Goal: Transaction & Acquisition: Purchase product/service

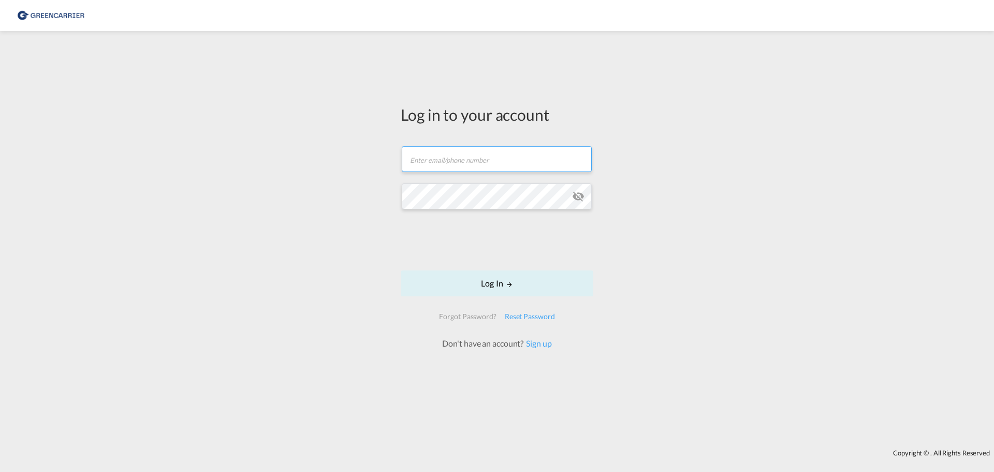
click at [509, 168] on input "text" at bounding box center [497, 159] width 190 height 26
type input "[PERSON_NAME][EMAIL_ADDRESS][DOMAIN_NAME]"
click at [401, 270] on button "Log In" at bounding box center [497, 283] width 193 height 26
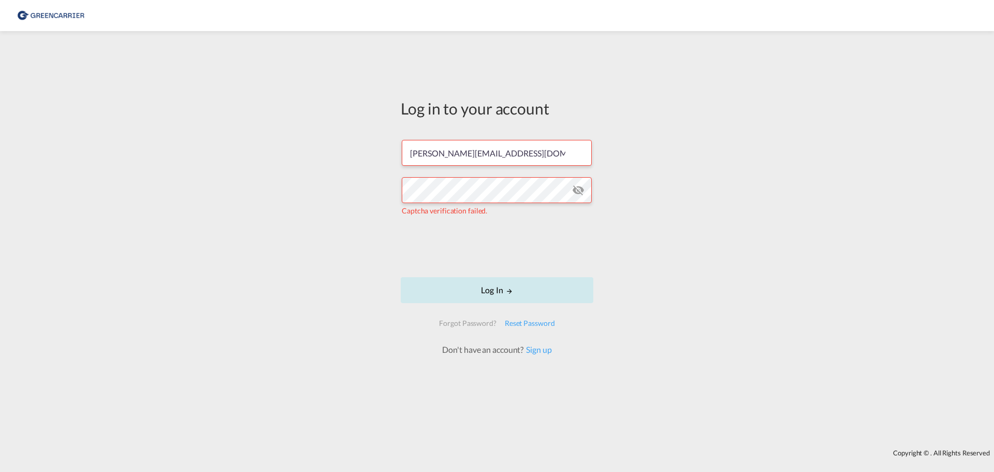
click at [482, 302] on button "Log In" at bounding box center [497, 290] width 193 height 26
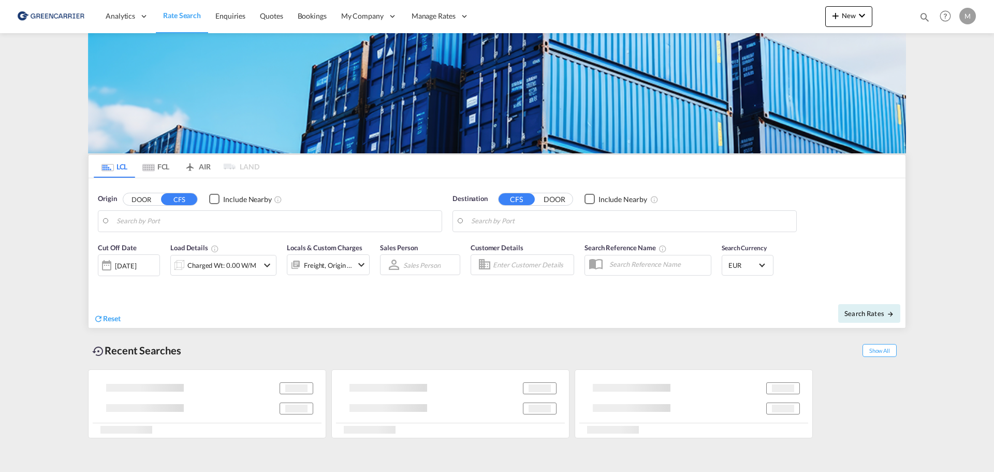
type input "[GEOGRAPHIC_DATA] ([GEOGRAPHIC_DATA]), [GEOGRAPHIC_DATA]"
type input "[GEOGRAPHIC_DATA], SGSIN"
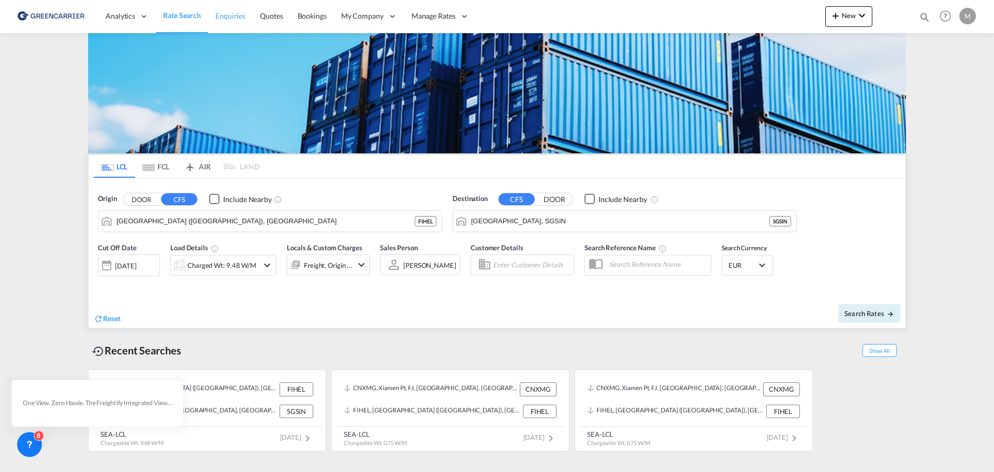
click at [236, 13] on span "Enquiries" at bounding box center [230, 15] width 30 height 9
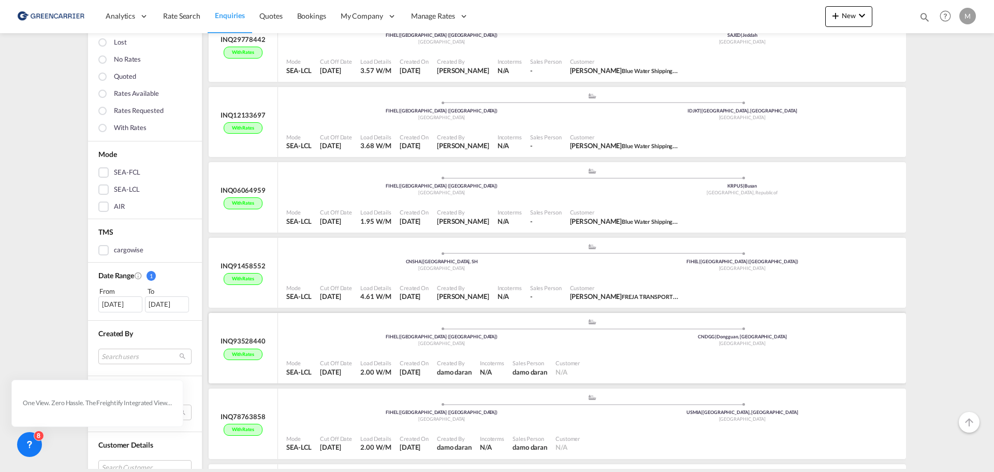
scroll to position [207, 0]
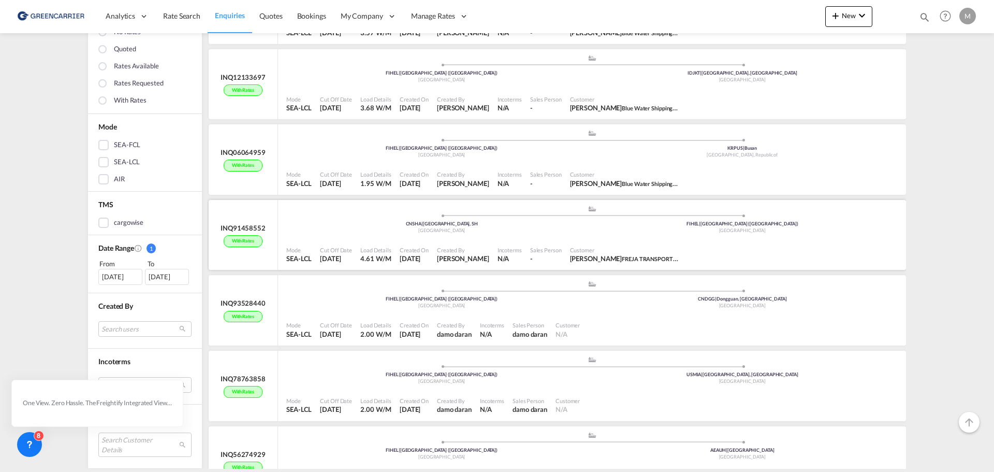
click at [614, 239] on div "Mode SEA-LCL Cut Off Date [DATE] Load Details 4.61 W/M Created On [DATE] Create…" at bounding box center [592, 255] width 628 height 32
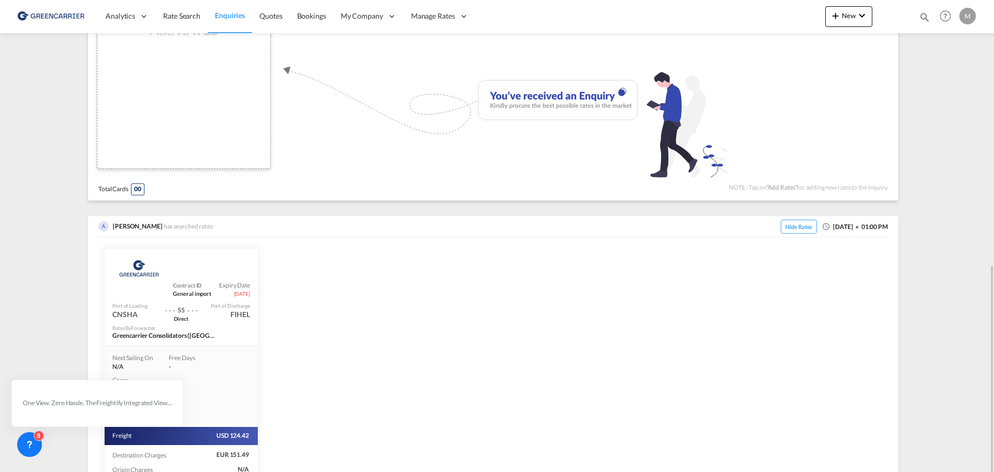
scroll to position [442, 0]
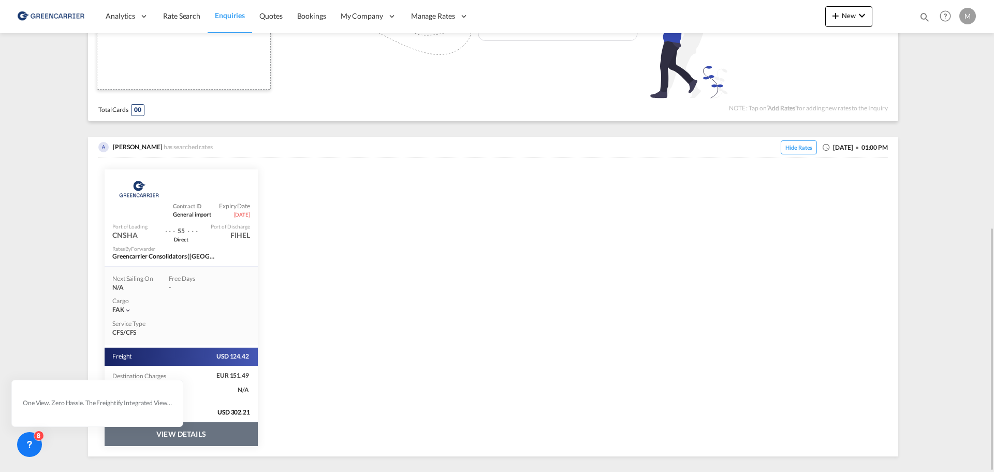
click at [210, 432] on button "VIEW DETAILS" at bounding box center [181, 434] width 153 height 24
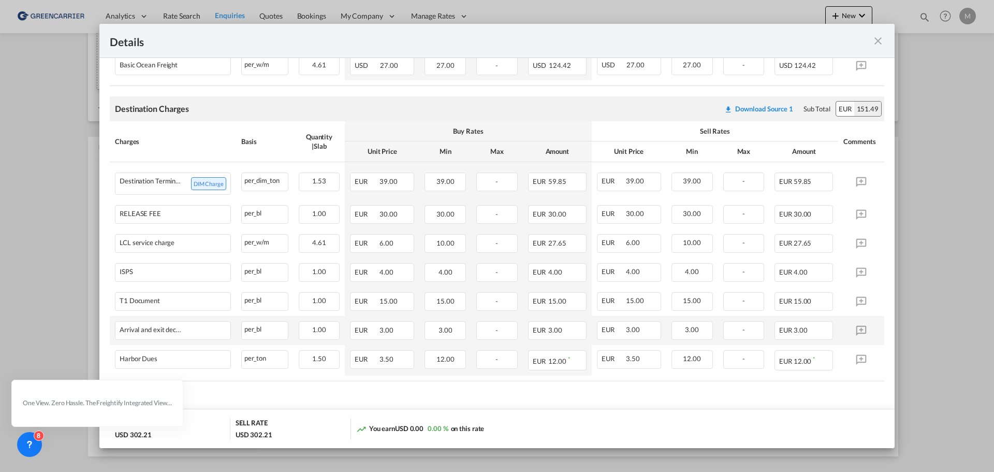
scroll to position [271, 0]
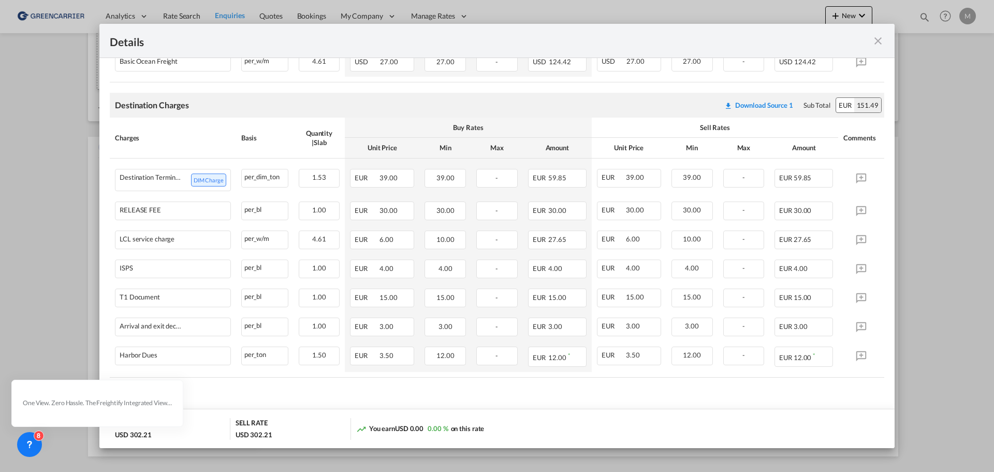
click at [879, 39] on md-icon "icon-close fg-AAA8AD m-0 cursor" at bounding box center [878, 41] width 12 height 12
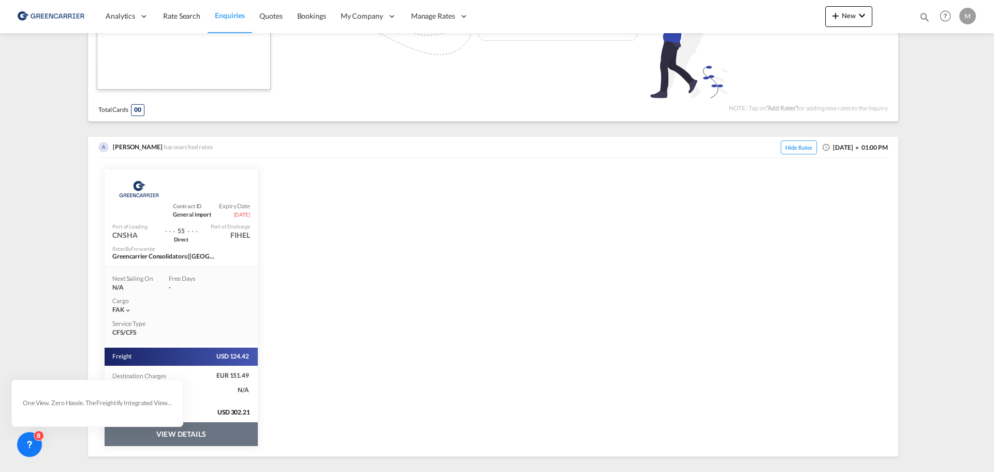
scroll to position [0, 0]
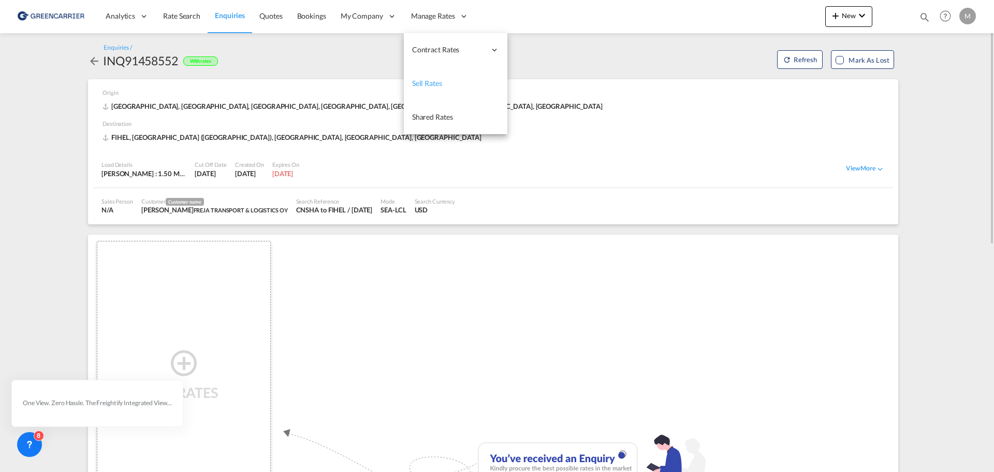
click at [441, 76] on link "Sell Rates" at bounding box center [456, 84] width 104 height 34
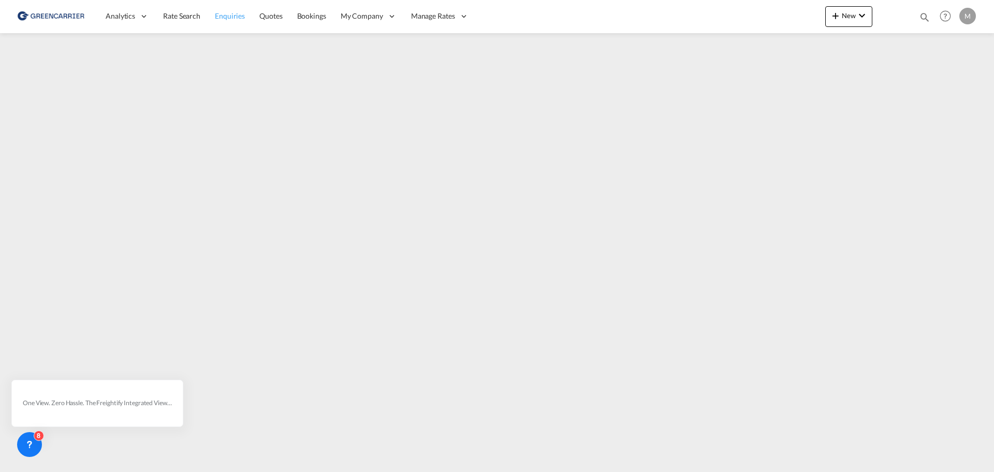
click at [238, 19] on span "Enquiries" at bounding box center [230, 15] width 30 height 9
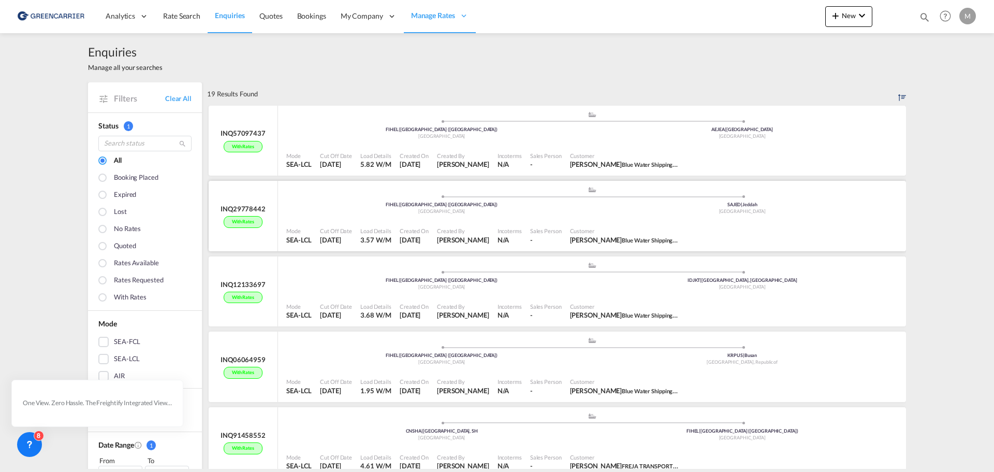
scroll to position [155, 0]
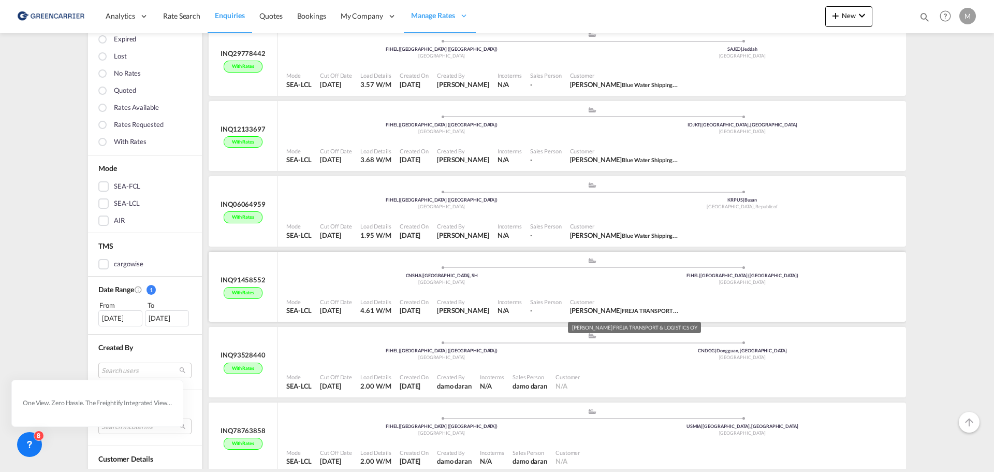
click at [628, 310] on span "FREJA TRANSPORT & LOGISTICS OY" at bounding box center [669, 310] width 94 height 8
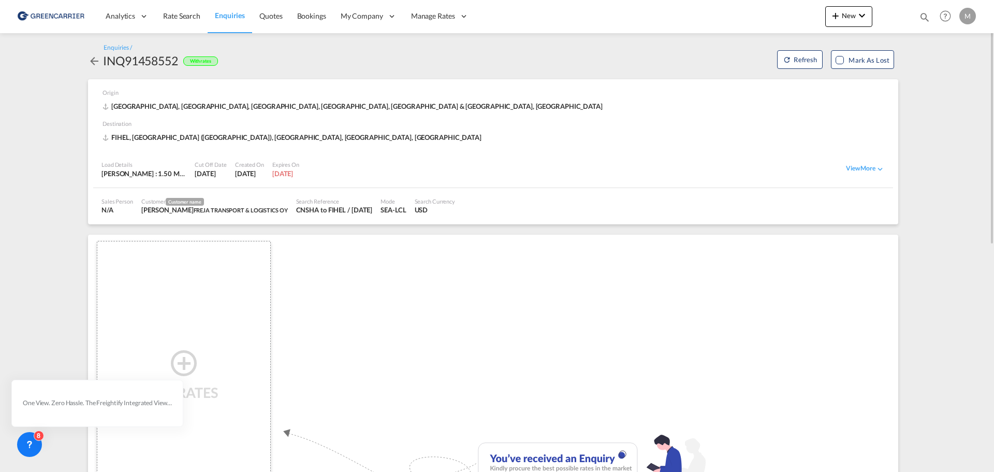
scroll to position [442, 0]
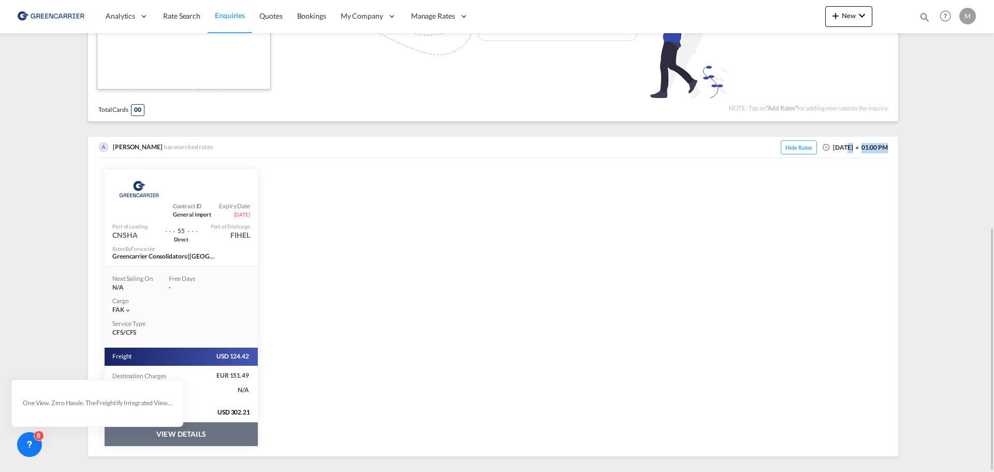
drag, startPoint x: 831, startPoint y: 144, endPoint x: 901, endPoint y: 151, distance: 70.8
click at [901, 151] on div "Enquiries / INQ91458552 With rates Refresh [PERSON_NAME] as Lost Origin [GEOGRA…" at bounding box center [497, 29] width 818 height 854
click at [901, 152] on div "Enquiries / INQ91458552 With rates Refresh [PERSON_NAME] as Lost Origin [GEOGRA…" at bounding box center [497, 29] width 818 height 854
click at [208, 439] on button "VIEW DETAILS" at bounding box center [181, 434] width 153 height 24
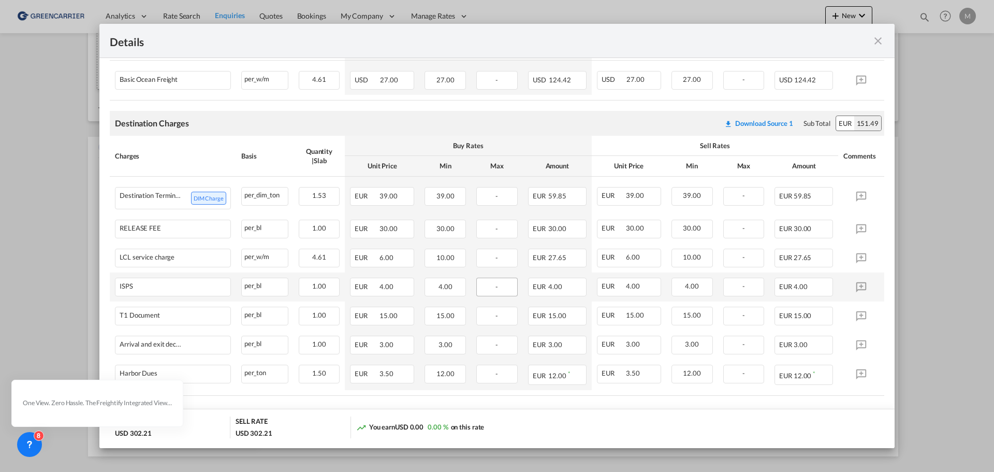
scroll to position [271, 0]
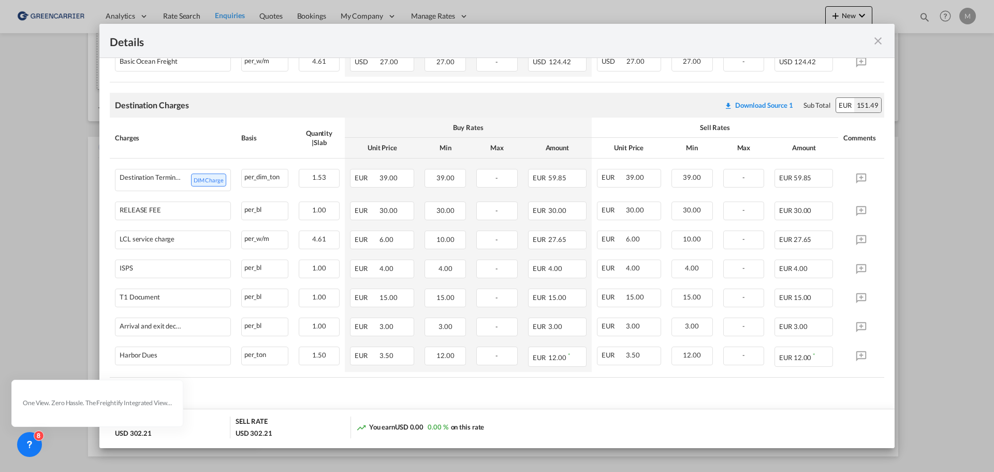
click at [880, 39] on md-icon "icon-close fg-AAA8AD m-0 cursor" at bounding box center [878, 41] width 12 height 12
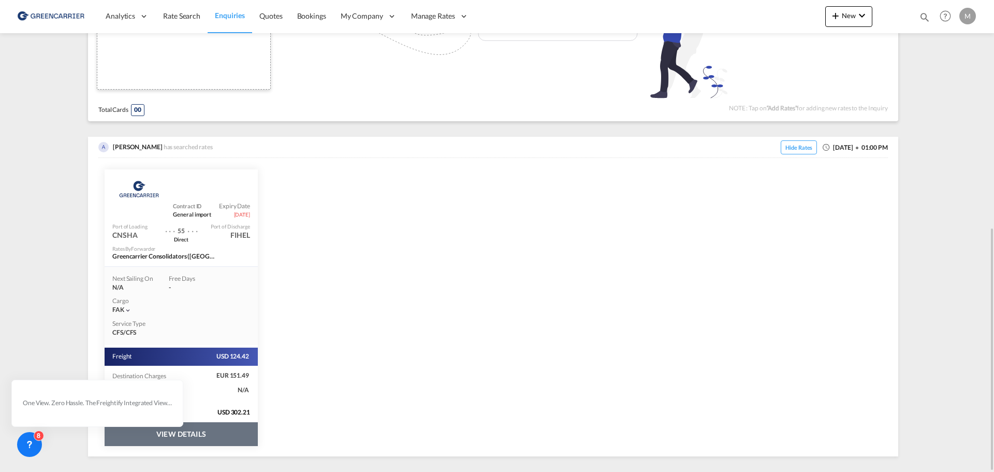
scroll to position [0, 0]
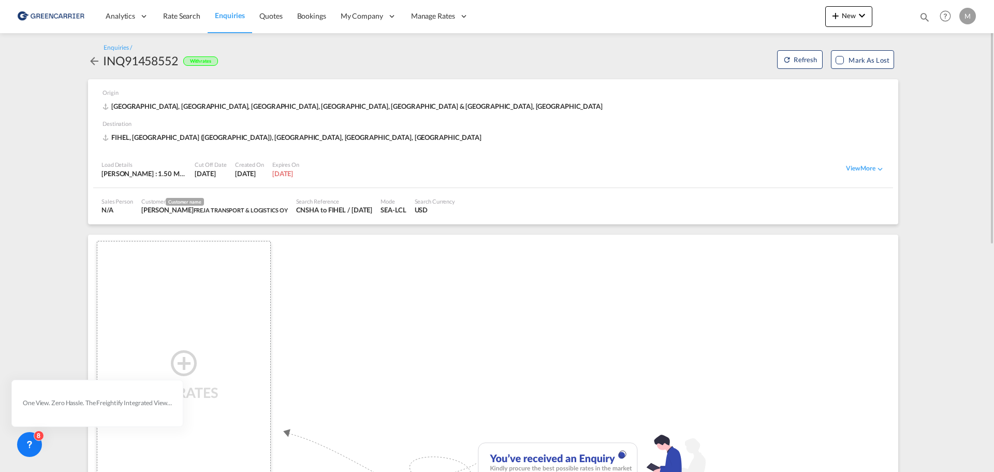
click at [229, 16] on span "Enquiries" at bounding box center [230, 15] width 30 height 9
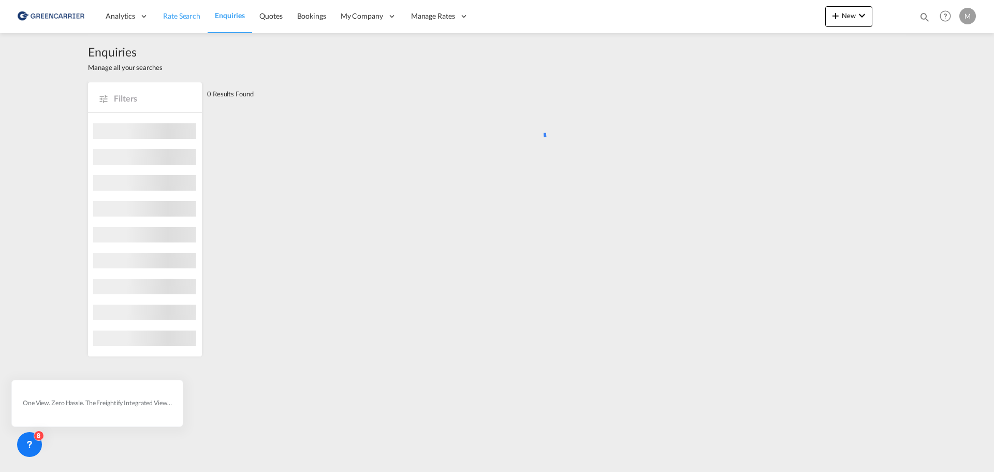
click at [184, 13] on span "Rate Search" at bounding box center [181, 15] width 37 height 9
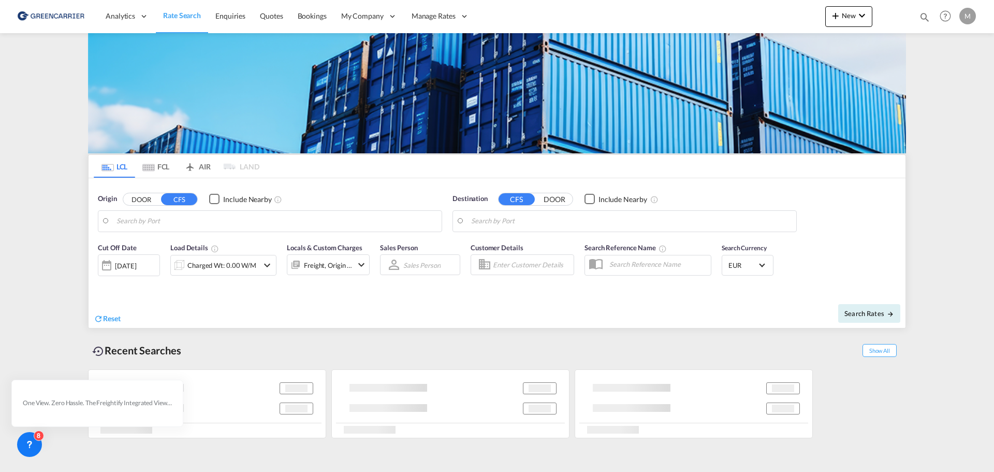
click at [239, 216] on body "Analytics Reports Dashboard Rate Search Enquiries Quotes Bookings" at bounding box center [497, 236] width 994 height 472
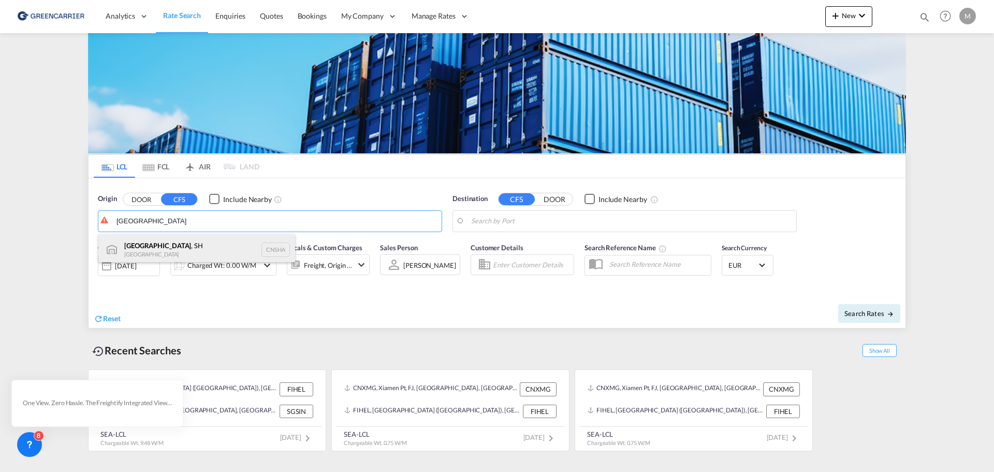
click at [155, 237] on div "[GEOGRAPHIC_DATA] , SH China CNSHA" at bounding box center [196, 249] width 197 height 31
type input "[GEOGRAPHIC_DATA], SH, CNSHA"
click at [548, 225] on body "Analytics Reports Dashboard Rate Search Enquiries Quotes Bookings" at bounding box center [497, 236] width 994 height 472
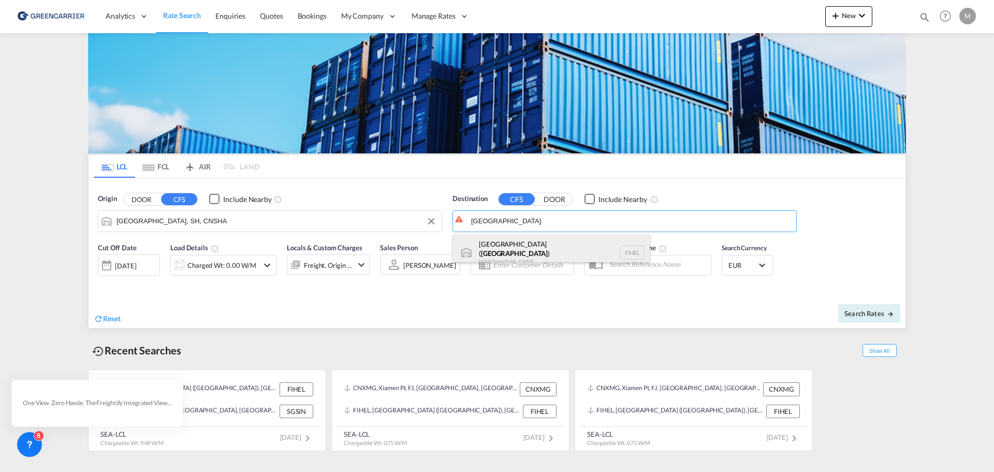
click at [493, 246] on div "[GEOGRAPHIC_DATA] ( [GEOGRAPHIC_DATA] ) [GEOGRAPHIC_DATA] [GEOGRAPHIC_DATA]" at bounding box center [551, 252] width 197 height 37
type input "[GEOGRAPHIC_DATA] ([GEOGRAPHIC_DATA]), [GEOGRAPHIC_DATA]"
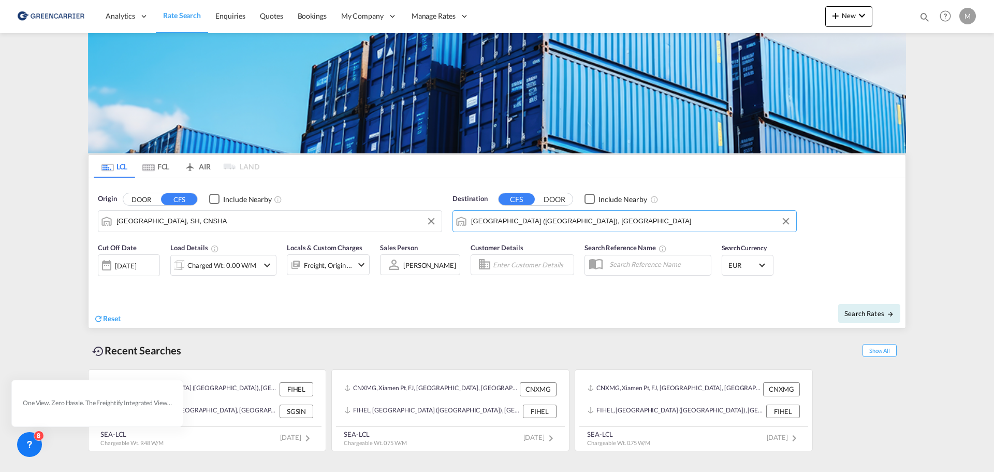
click at [259, 266] on div "Charged Wt: 0.00 W/M" at bounding box center [223, 265] width 106 height 21
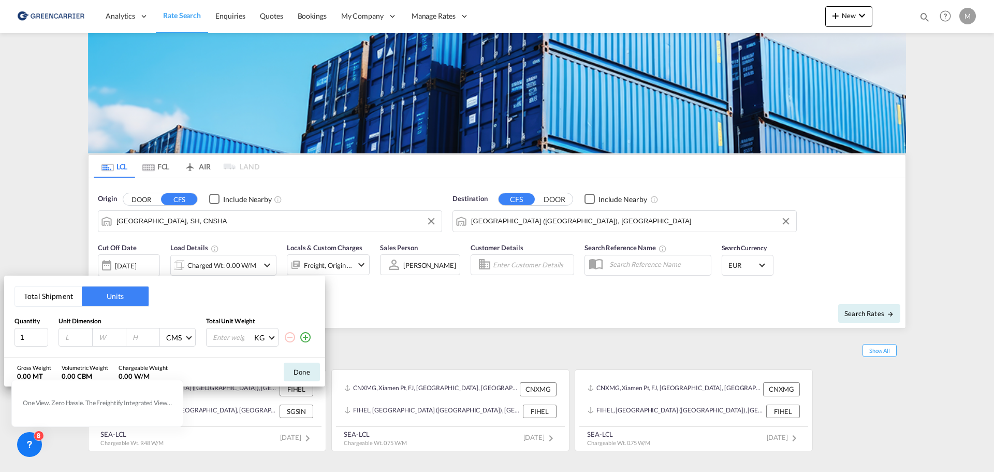
click at [70, 339] on input "number" at bounding box center [78, 336] width 28 height 9
type input "120"
type input "80"
type input "120"
type input "500"
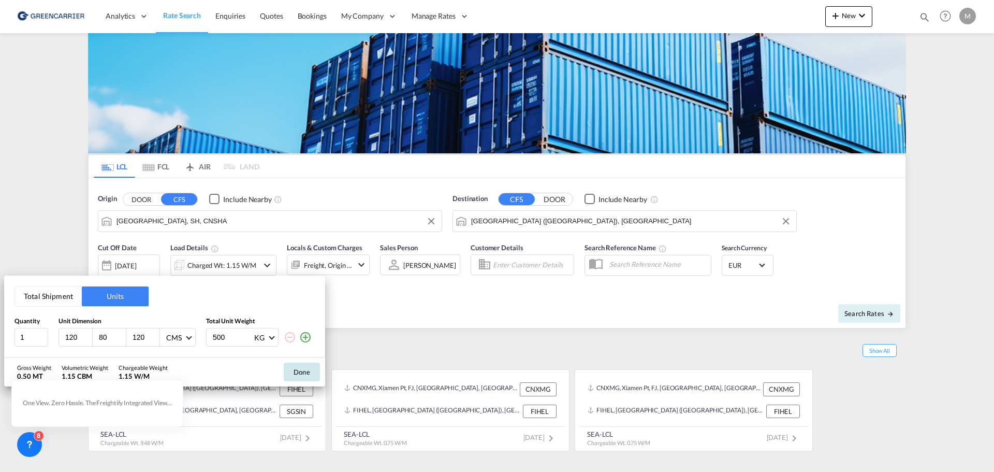
click at [295, 369] on button "Done" at bounding box center [302, 371] width 36 height 19
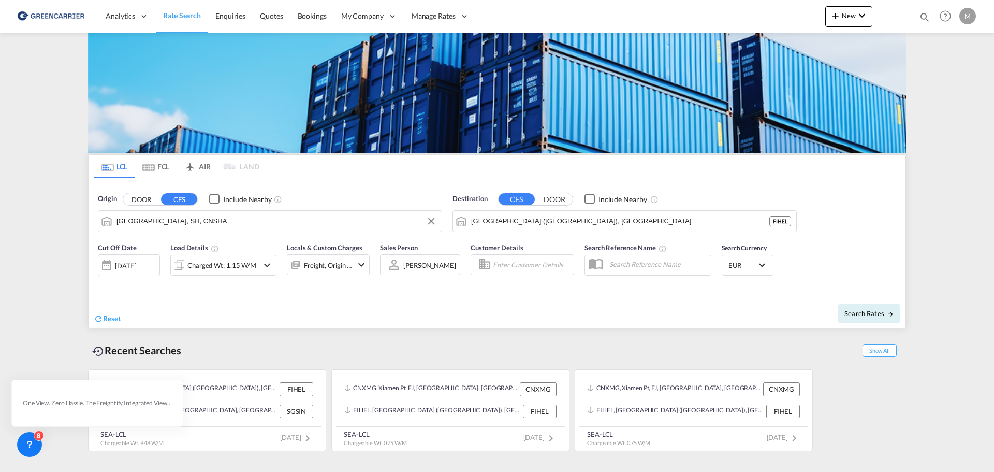
click at [525, 260] on input "Enter Customer Details" at bounding box center [532, 265] width 78 height 16
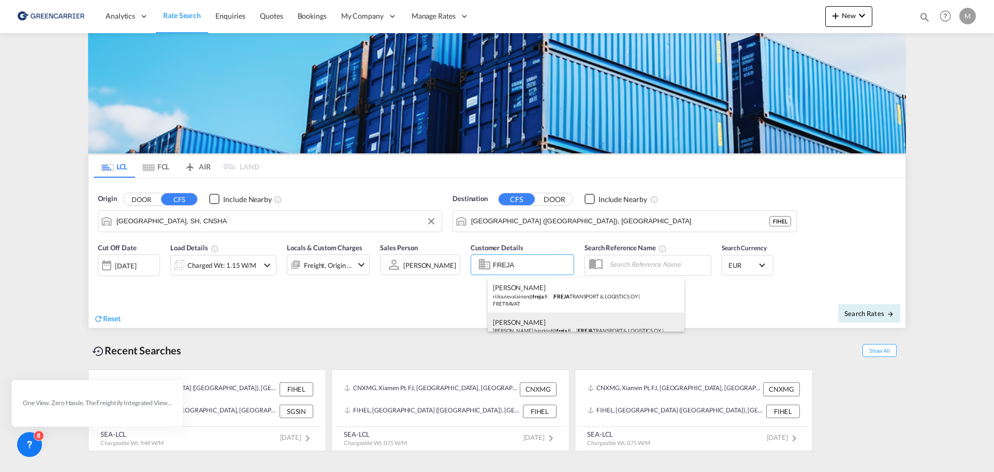
click at [560, 321] on div "[PERSON_NAME] [PERSON_NAME].bjorklof@ freja .fi | FREJA TRANSPORT & LOGISTICS O…" at bounding box center [586, 329] width 197 height 34
type input "FREJA TRANSPORT & LOGISTICS OY, [PERSON_NAME], [PERSON_NAME][EMAIL_ADDRESS][DOM…"
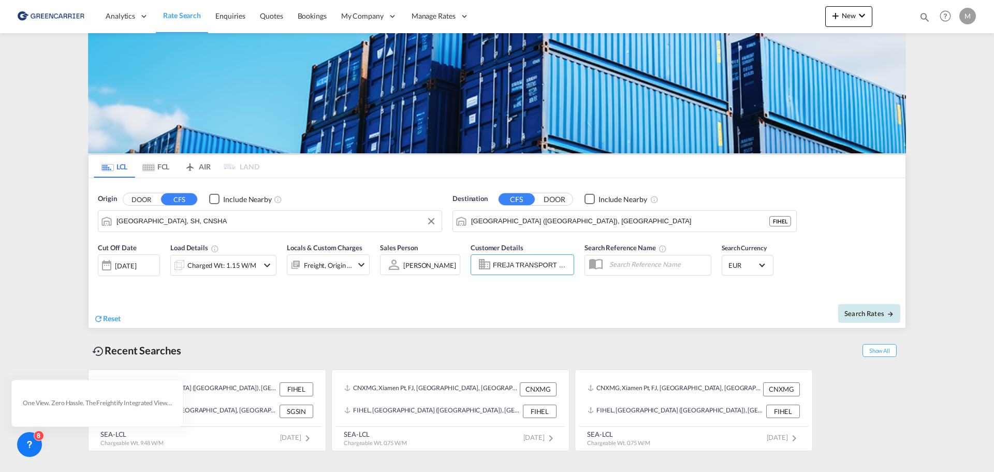
click at [870, 312] on span "Search Rates" at bounding box center [869, 313] width 50 height 8
type input "CNSHA to FIHEL / [DATE]"
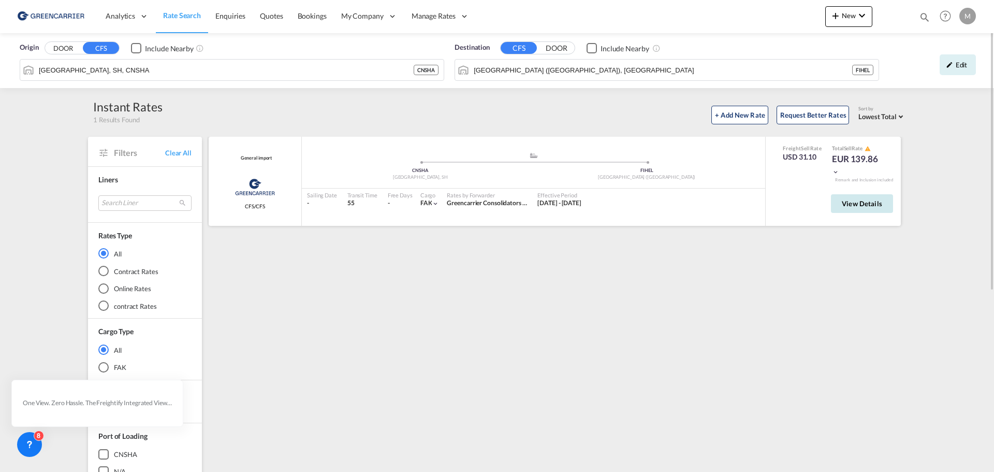
click at [855, 208] on button "View Details" at bounding box center [862, 203] width 62 height 19
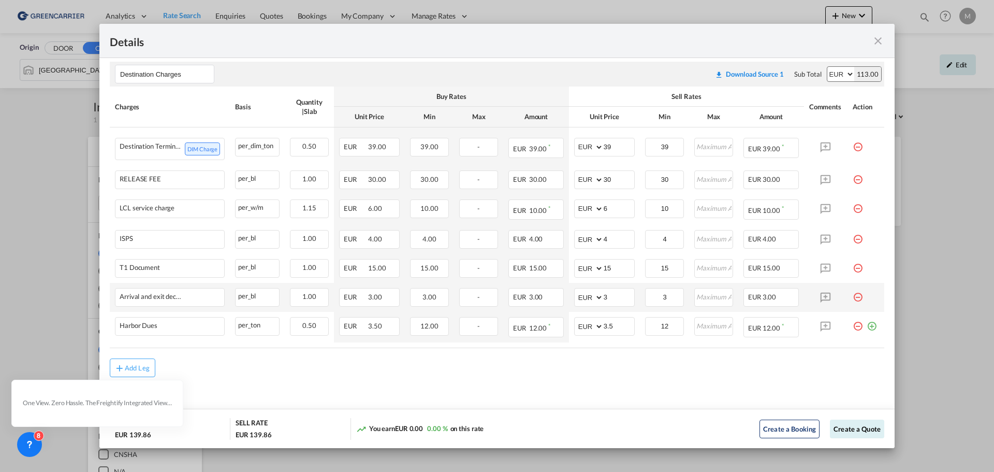
scroll to position [310, 0]
click at [879, 40] on md-icon "icon-close fg-AAA8AD m-0 cursor" at bounding box center [878, 41] width 12 height 12
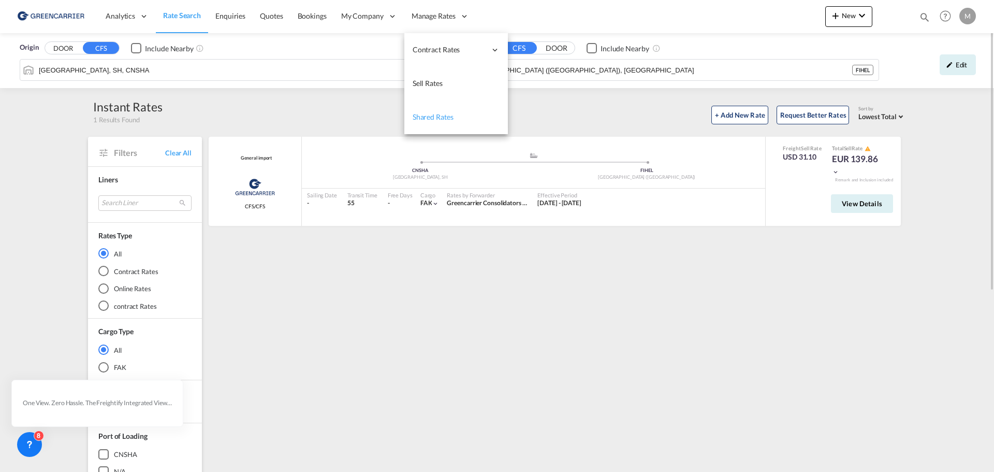
click at [450, 117] on span "Shared Rates" at bounding box center [433, 116] width 41 height 9
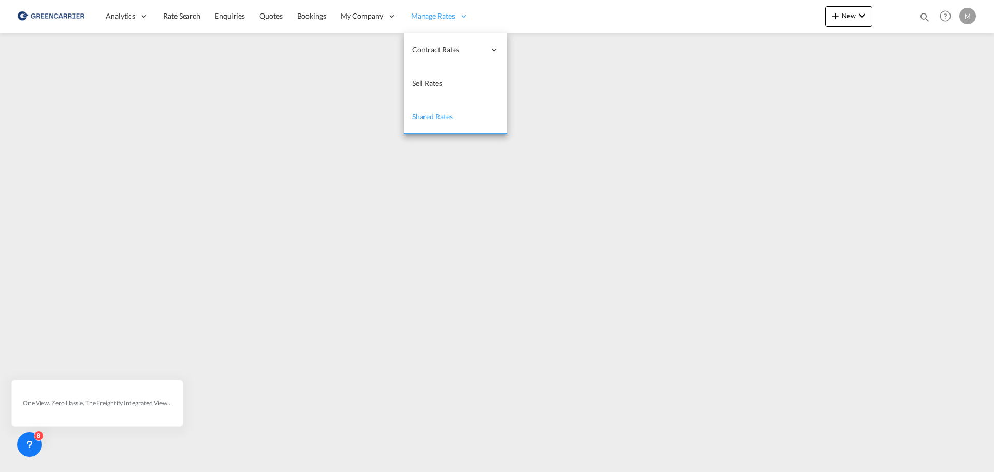
click at [442, 14] on span "Manage Rates" at bounding box center [433, 16] width 44 height 10
click at [429, 84] on span "Sell Rates" at bounding box center [427, 83] width 30 height 9
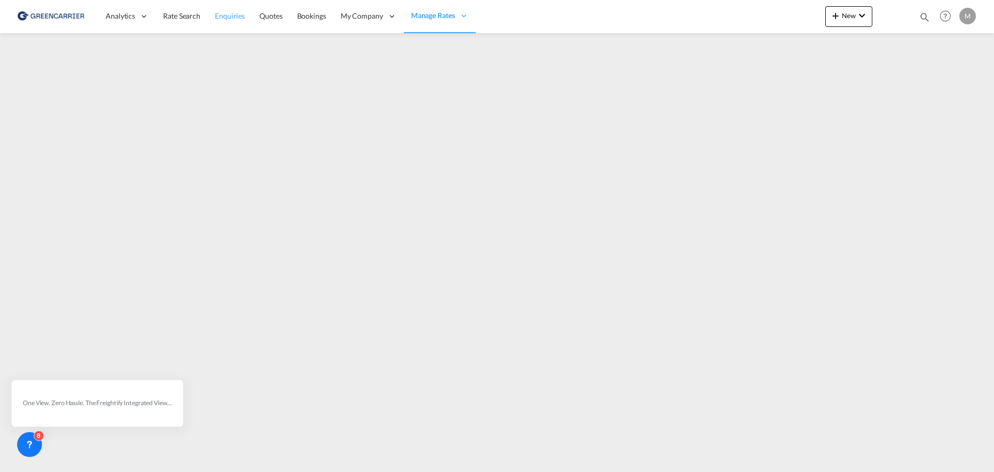
click at [227, 15] on span "Enquiries" at bounding box center [230, 15] width 30 height 9
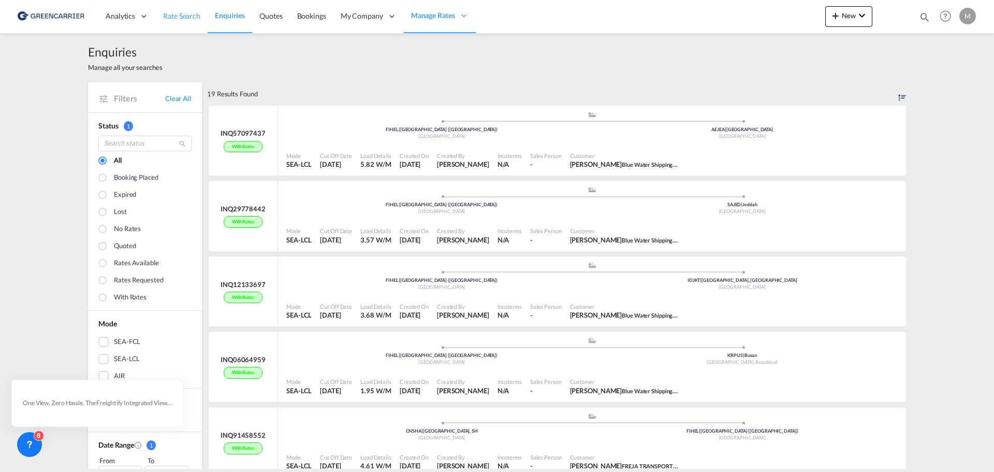
click at [192, 13] on span "Rate Search" at bounding box center [181, 15] width 37 height 9
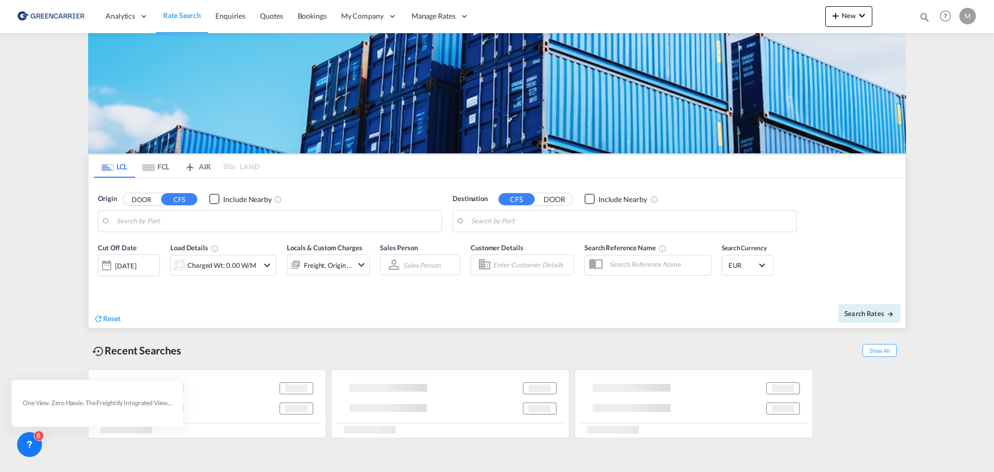
type input "[GEOGRAPHIC_DATA], SH, CNSHA"
type input "[GEOGRAPHIC_DATA] ([GEOGRAPHIC_DATA]), [GEOGRAPHIC_DATA]"
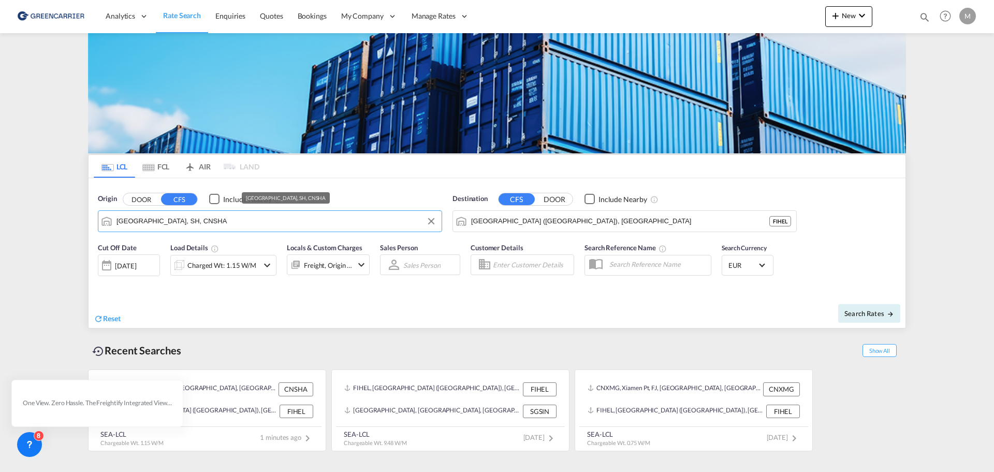
click at [312, 220] on input "[GEOGRAPHIC_DATA], SH, CNSHA" at bounding box center [276, 221] width 320 height 16
click at [513, 266] on input "Enter Customer Details" at bounding box center [532, 265] width 78 height 16
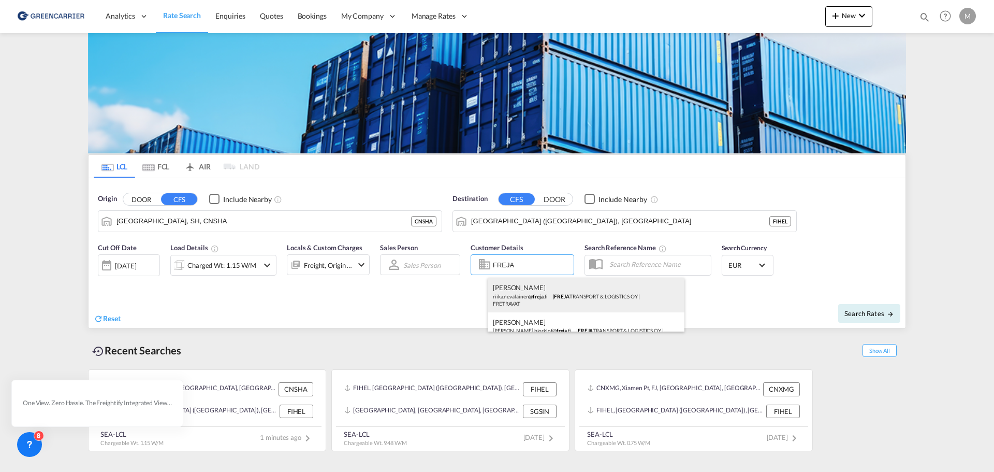
click at [520, 294] on div "[PERSON_NAME] riika.nevalainen@ freja .fi | FREJA TRANSPORT & LOGISTICS OY | FR…" at bounding box center [586, 295] width 197 height 34
type input "FREJA TRANSPORT & LOGISTICS OY, [PERSON_NAME], [EMAIL_ADDRESS][DOMAIN_NAME]"
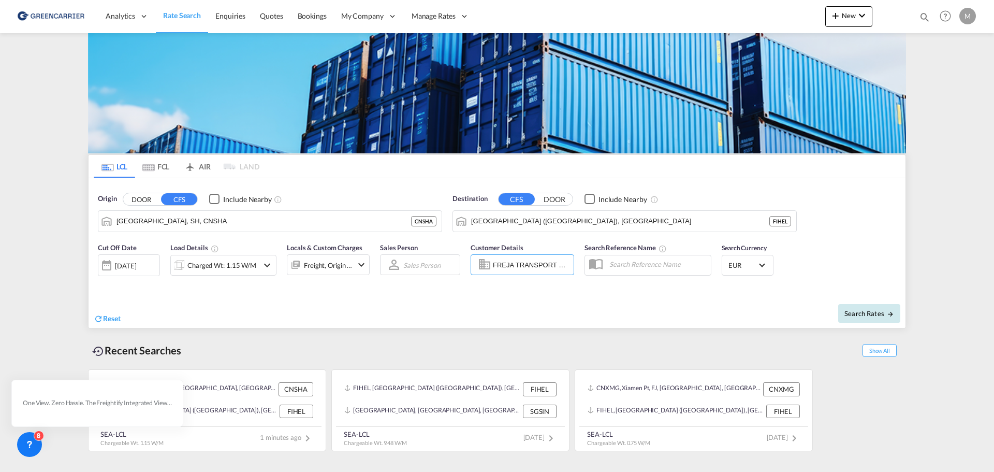
click at [877, 314] on span "Search Rates" at bounding box center [869, 313] width 50 height 8
type input "CNSHA to FIHEL / [DATE]"
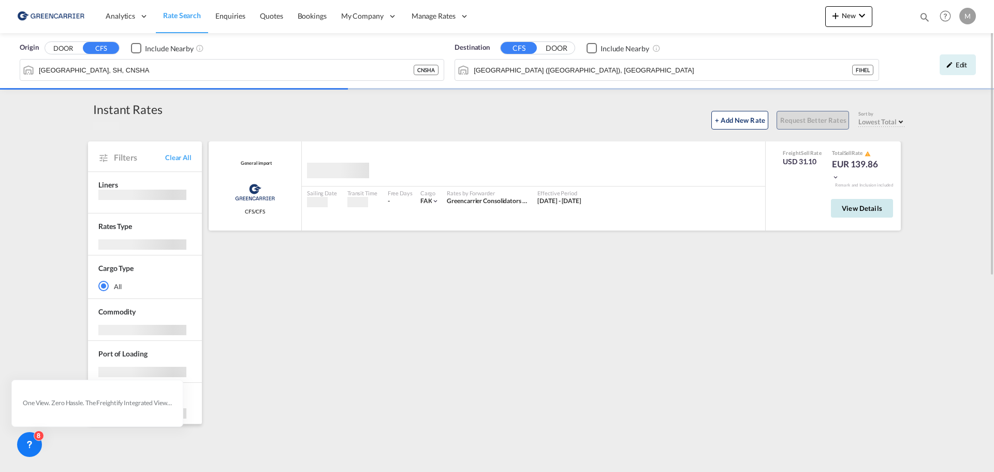
click at [870, 205] on span "View Details" at bounding box center [862, 208] width 40 height 8
click at [857, 210] on span "View Details" at bounding box center [862, 208] width 40 height 8
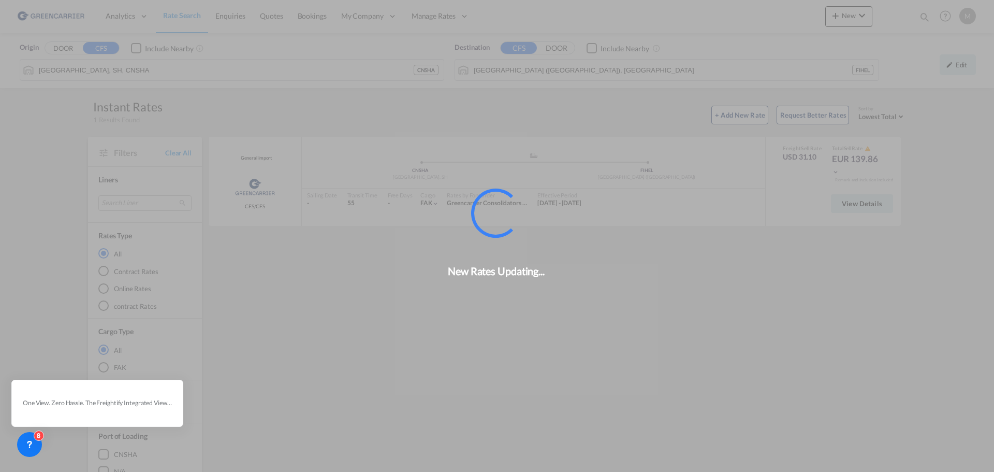
click at [856, 208] on div "New Rates Updating..." at bounding box center [497, 236] width 994 height 472
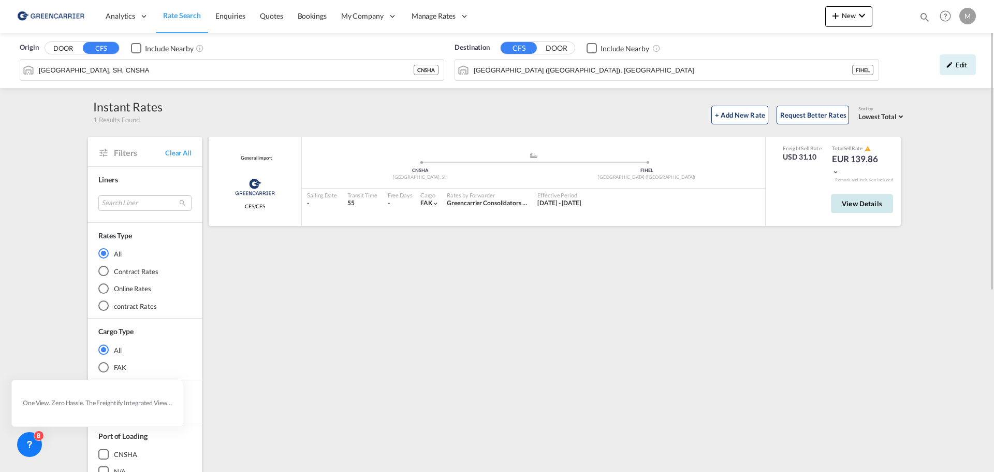
click at [872, 198] on button "View Details" at bounding box center [862, 203] width 62 height 19
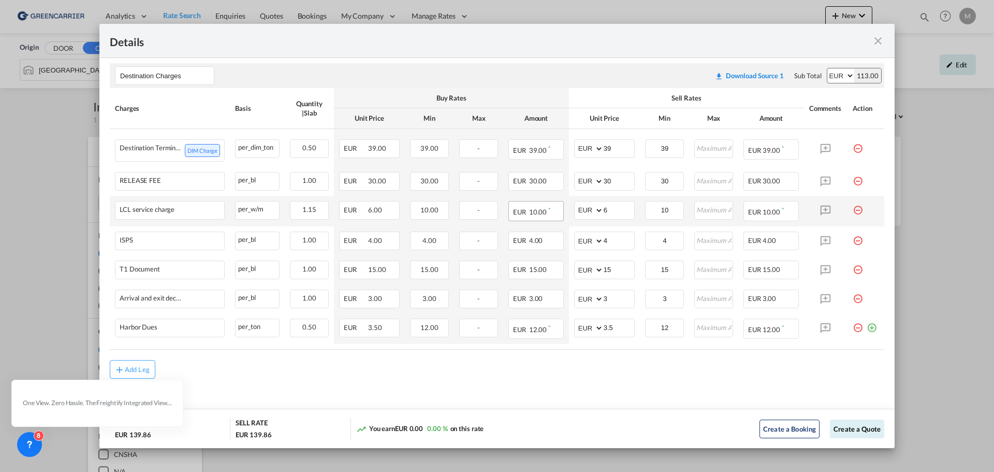
scroll to position [310, 0]
click at [879, 42] on md-icon "icon-close fg-AAA8AD m-0 cursor" at bounding box center [878, 41] width 12 height 12
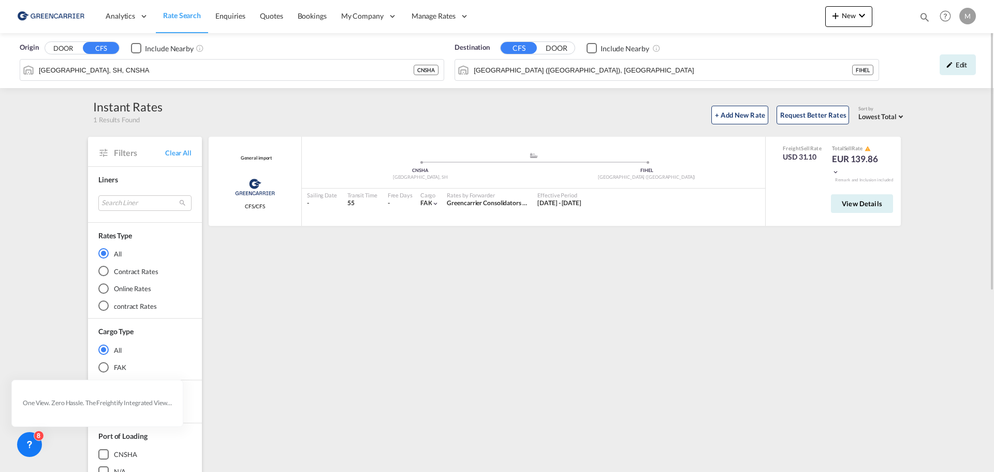
click at [384, 307] on div "General import Greencarrier Consolidator CFS/CFS added by you .a{fill:#aaa8ad;}…" at bounding box center [556, 447] width 699 height 621
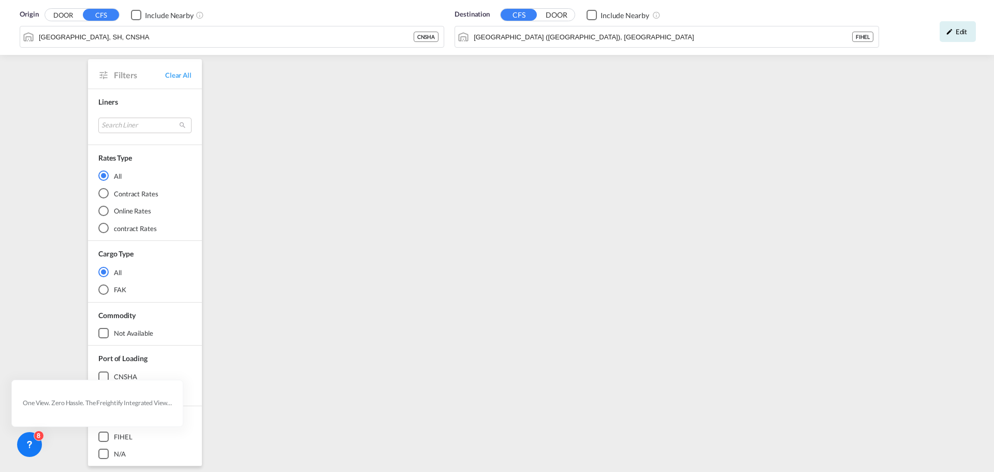
scroll to position [0, 0]
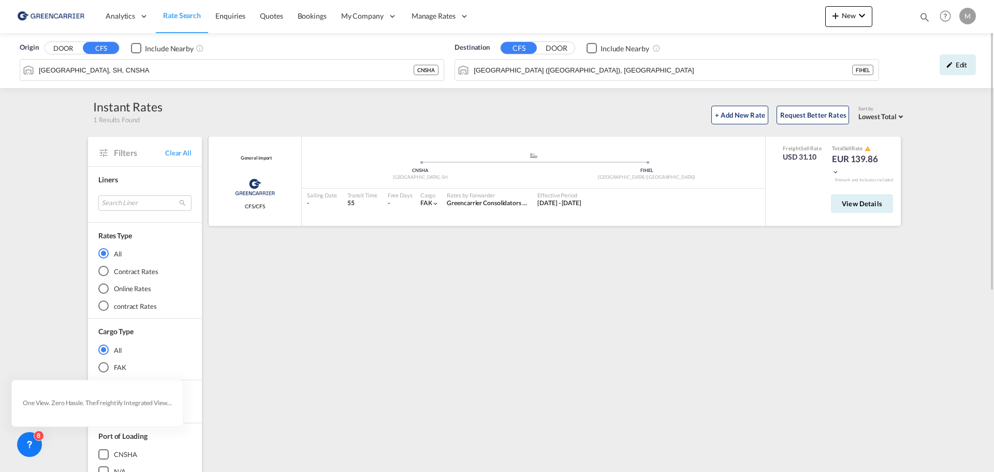
click at [427, 203] on span "FAK |" at bounding box center [426, 203] width 12 height 8
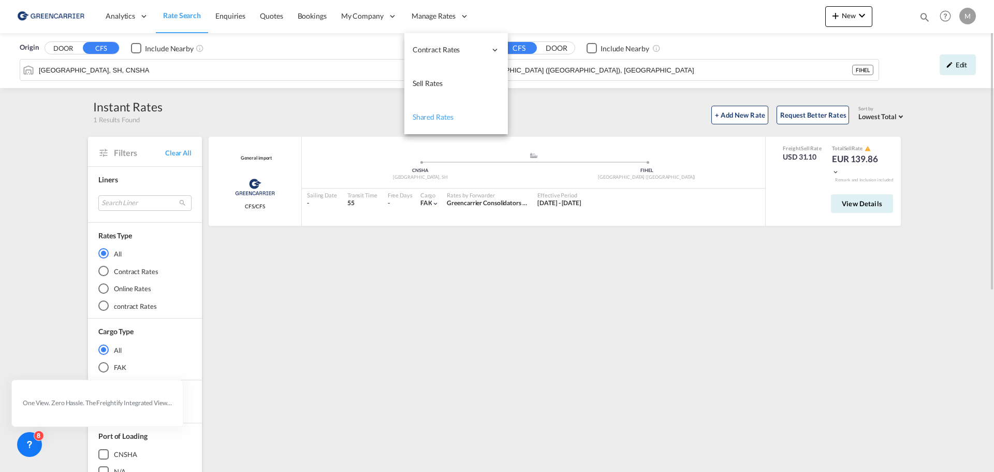
click at [450, 114] on span "Shared Rates" at bounding box center [433, 116] width 41 height 9
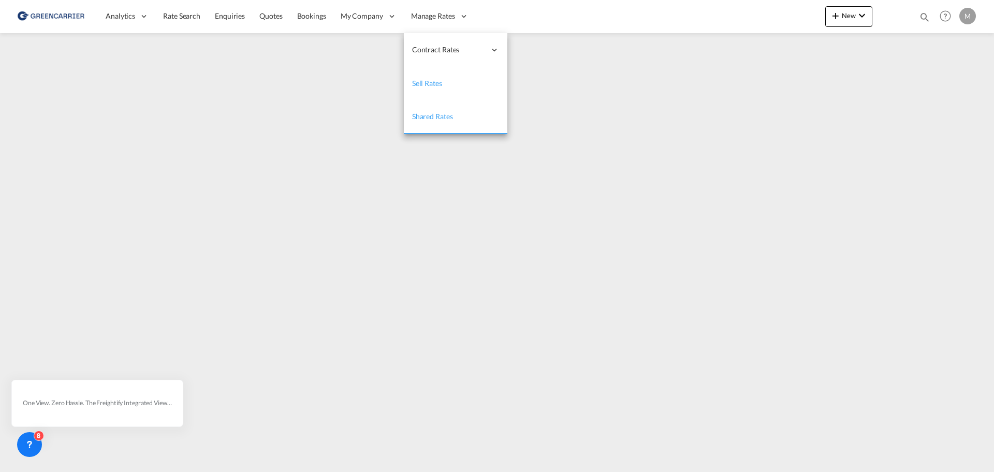
click at [438, 90] on link "Sell Rates" at bounding box center [456, 84] width 104 height 34
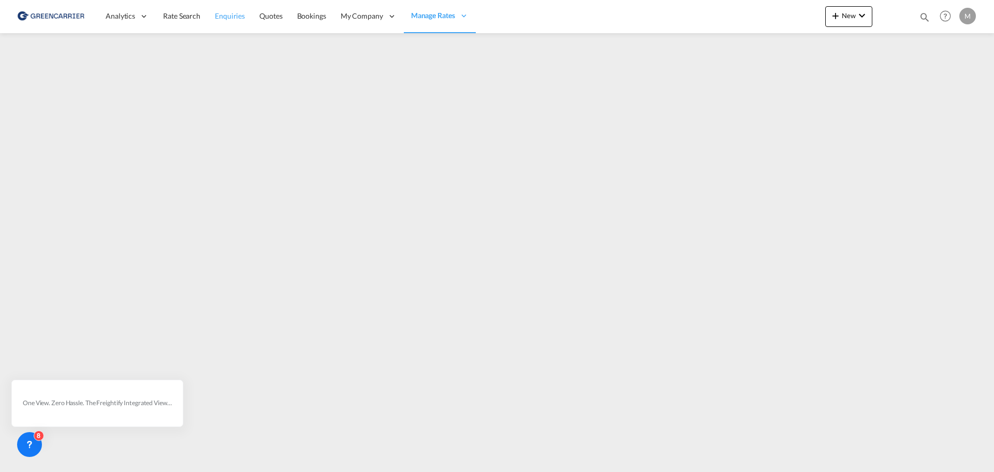
drag, startPoint x: 186, startPoint y: 16, endPoint x: 218, endPoint y: 28, distance: 33.9
click at [186, 16] on span "Rate Search" at bounding box center [181, 15] width 37 height 9
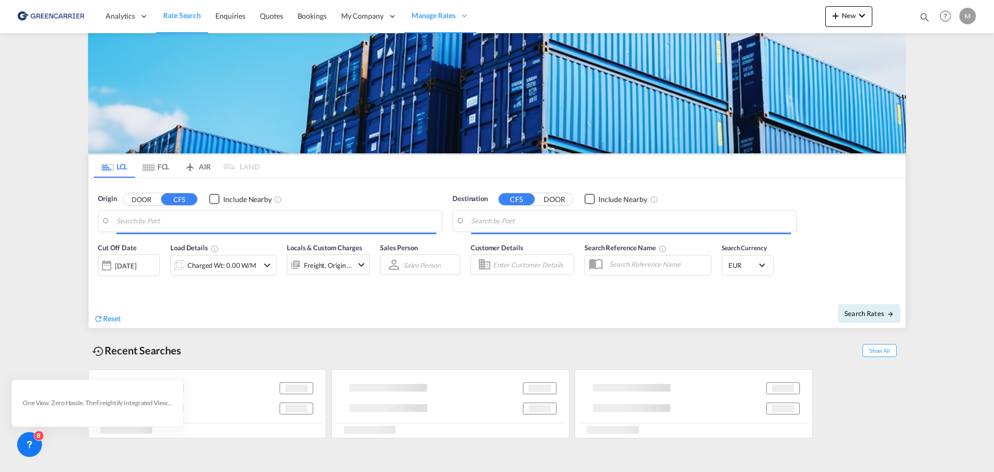
type input "[GEOGRAPHIC_DATA], SH, CNSHA"
type input "[GEOGRAPHIC_DATA] ([GEOGRAPHIC_DATA]), [GEOGRAPHIC_DATA]"
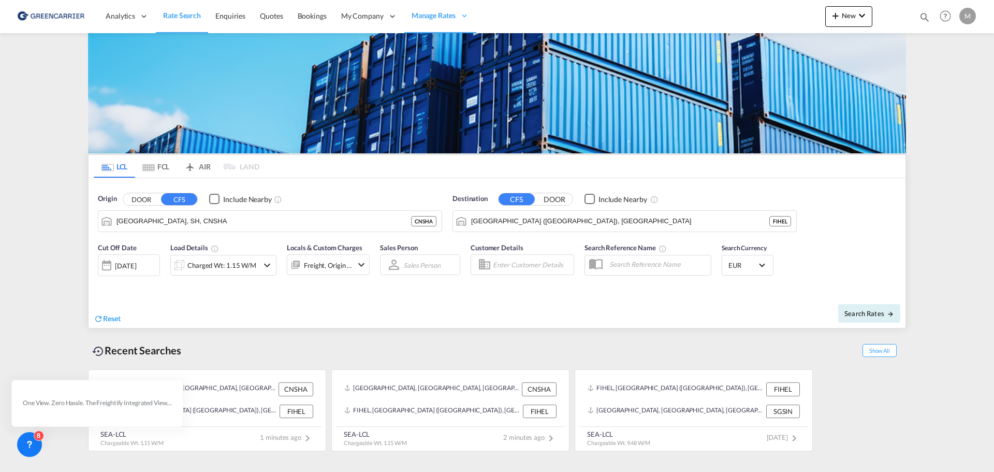
click at [524, 269] on input "Enter Customer Details" at bounding box center [532, 265] width 78 height 16
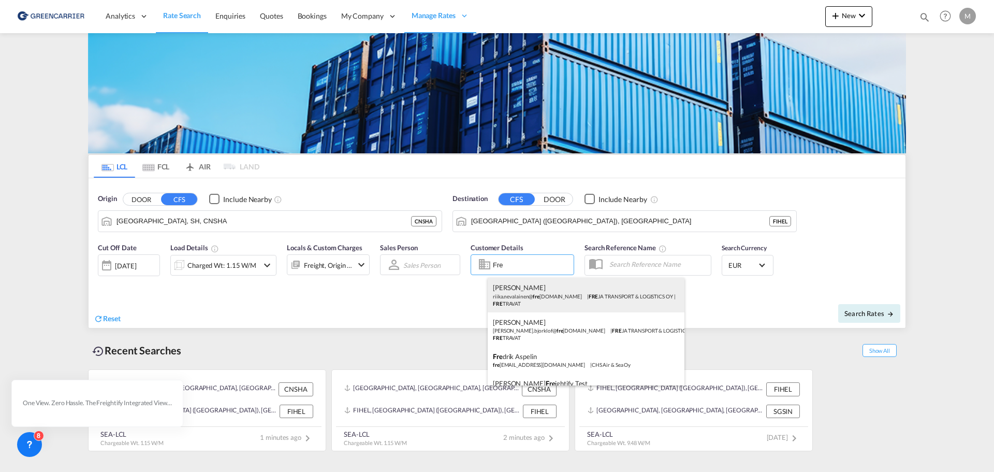
click at [523, 294] on div "[PERSON_NAME] riika.nevalainen@ fre [DOMAIN_NAME] | FRE JA TRANSPORT & LOGISTIC…" at bounding box center [586, 295] width 197 height 34
type input "FREJA TRANSPORT & LOGISTICS OY, [PERSON_NAME], [EMAIL_ADDRESS][DOMAIN_NAME]"
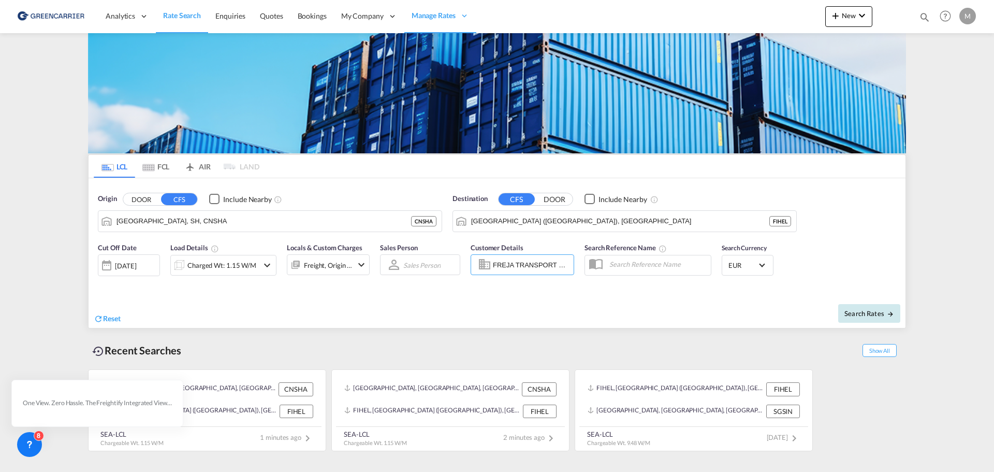
click at [869, 313] on span "Search Rates" at bounding box center [869, 313] width 50 height 8
type input "CNSHA to FIHEL / [DATE]"
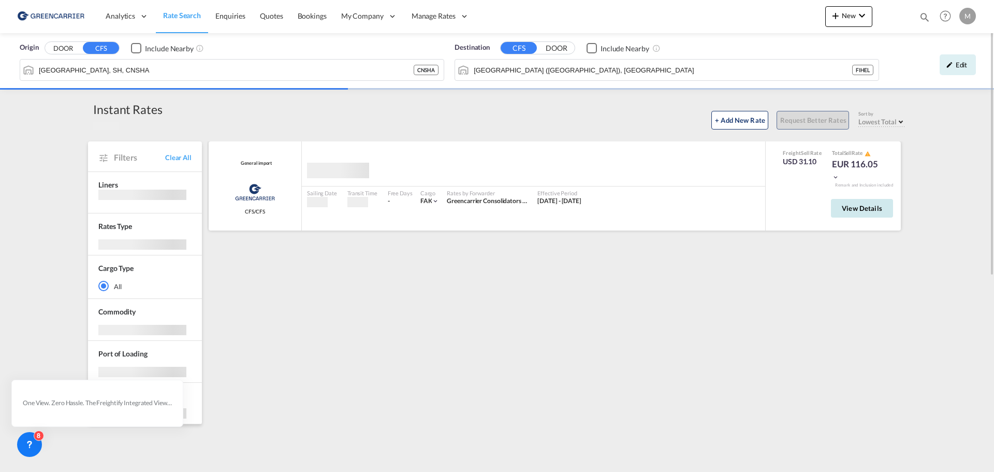
click at [873, 208] on span "View Details" at bounding box center [862, 208] width 40 height 8
click at [850, 207] on span "View Details" at bounding box center [862, 208] width 40 height 8
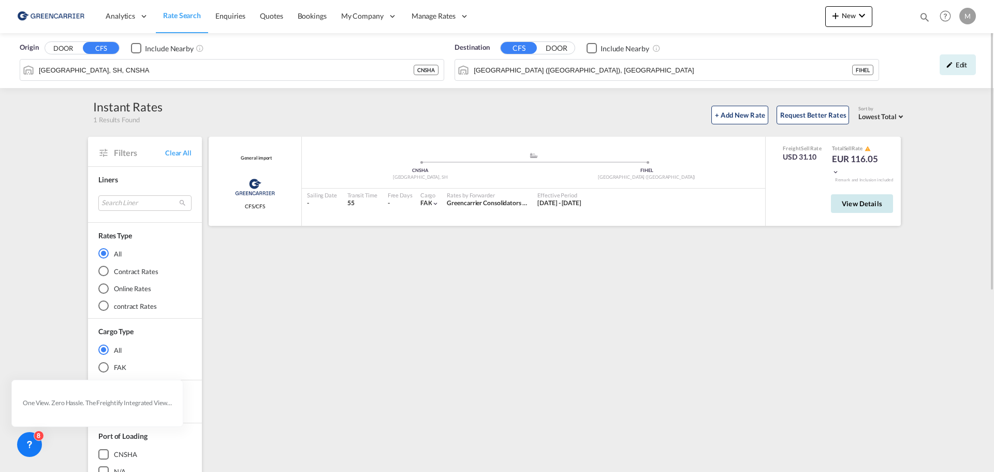
click at [858, 198] on button "View Details" at bounding box center [862, 203] width 62 height 19
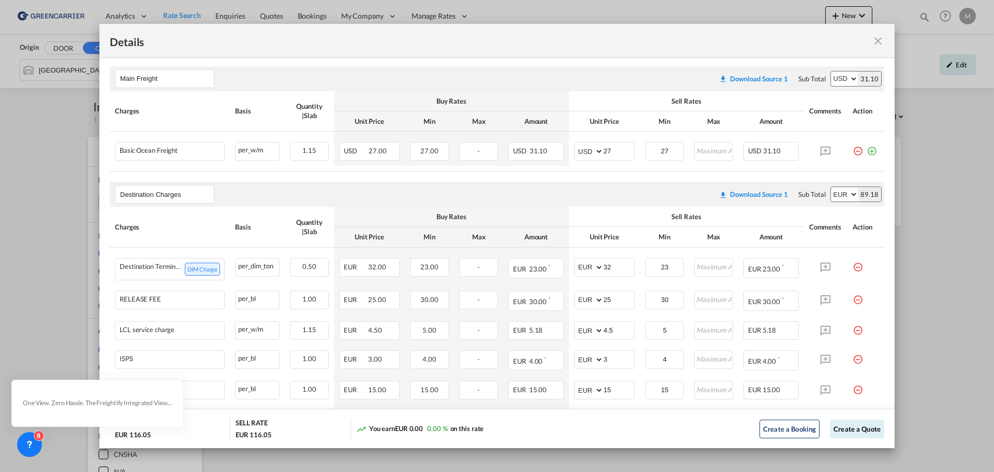
scroll to position [311, 0]
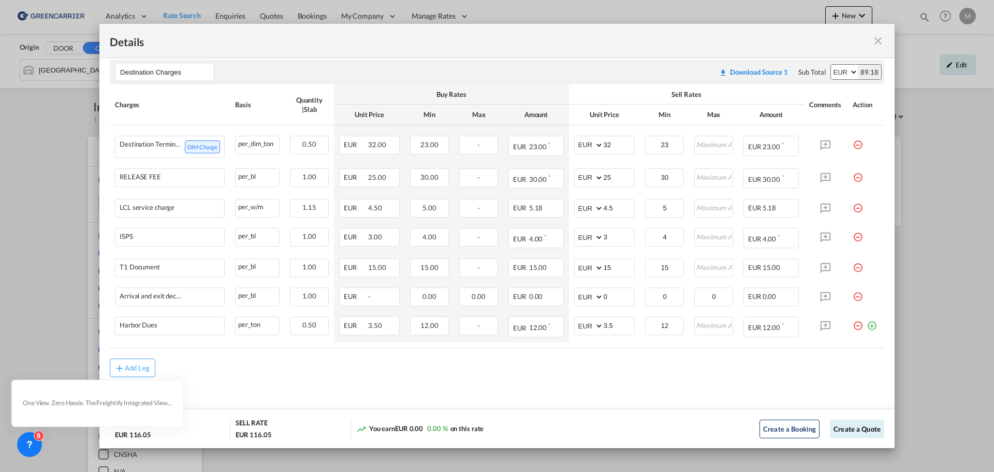
click at [879, 40] on md-icon "icon-close fg-AAA8AD m-0 cursor" at bounding box center [878, 41] width 12 height 12
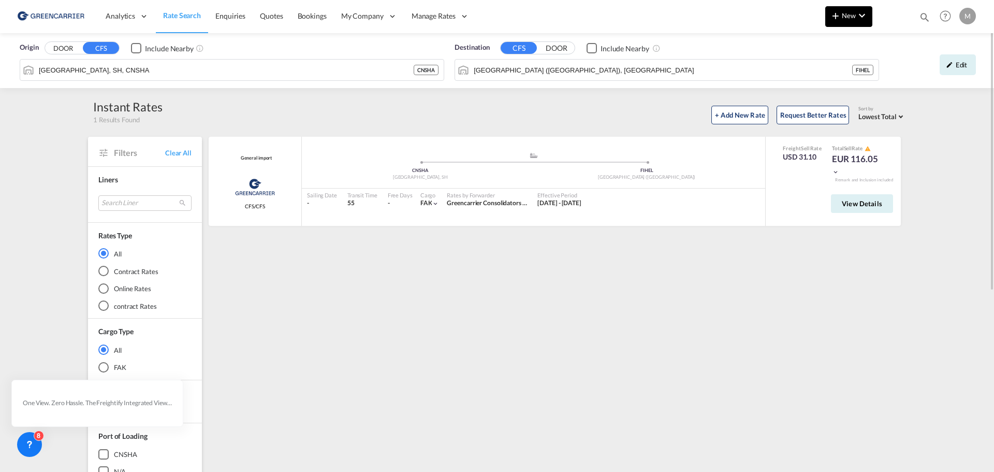
click at [867, 15] on md-icon "icon-chevron-down" at bounding box center [862, 15] width 12 height 12
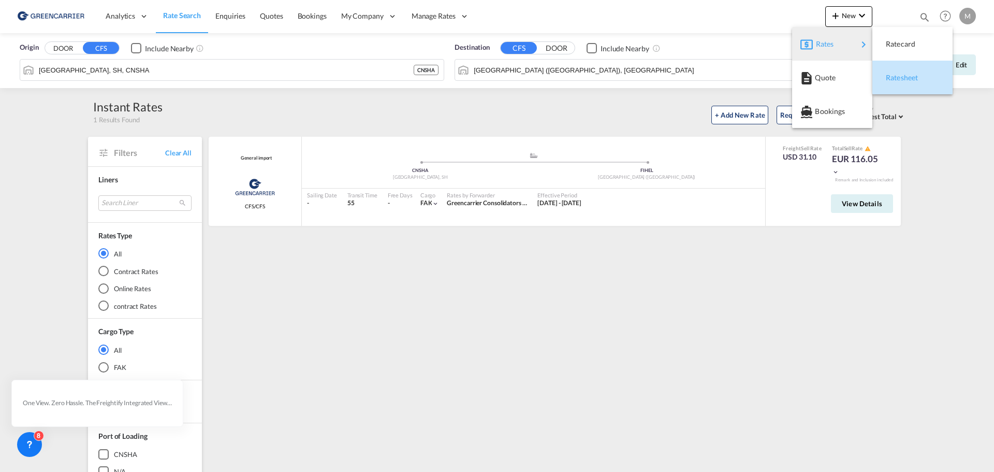
click at [897, 76] on span "Ratesheet" at bounding box center [891, 77] width 11 height 21
